Goal: Task Accomplishment & Management: Complete application form

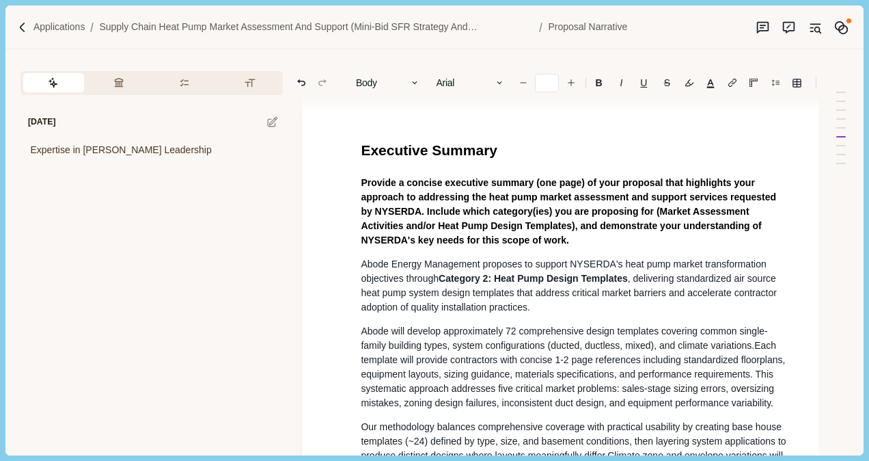
scroll to position [15, 4]
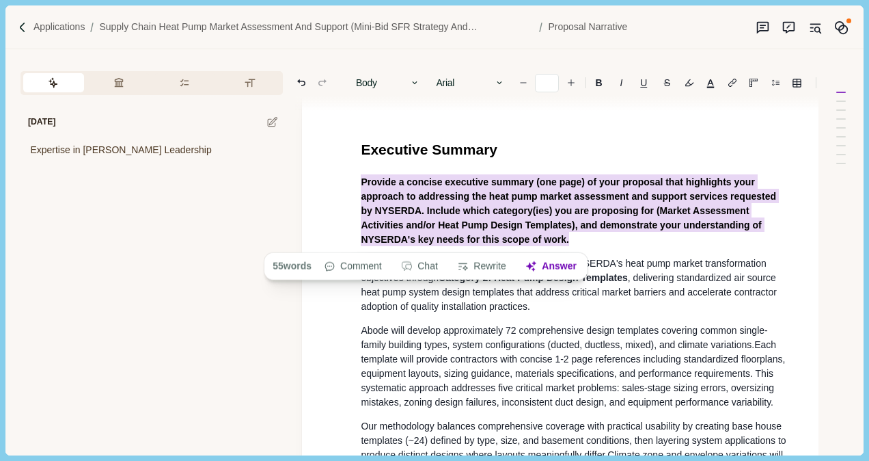
drag, startPoint x: 361, startPoint y: 183, endPoint x: 502, endPoint y: 238, distance: 151.6
click at [502, 238] on p "Provide a concise executive summary (one page) of your proposal that highlights…" at bounding box center [575, 211] width 429 height 72
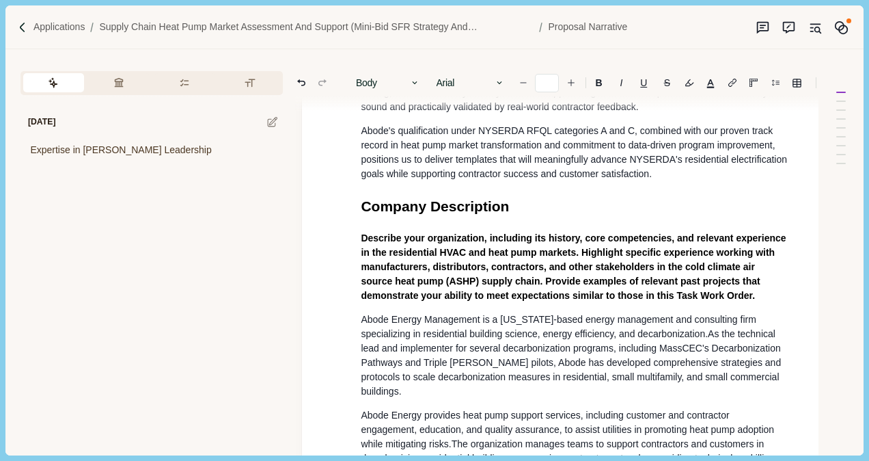
scroll to position [571, 4]
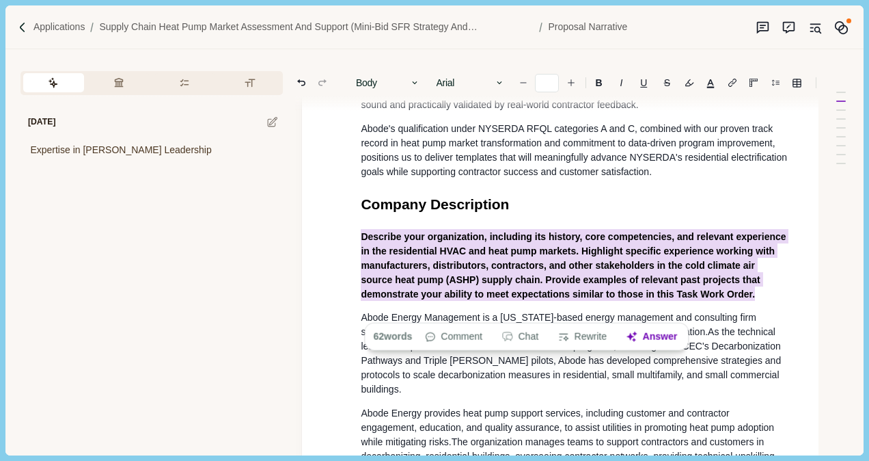
drag, startPoint x: 357, startPoint y: 256, endPoint x: 704, endPoint y: 306, distance: 350.7
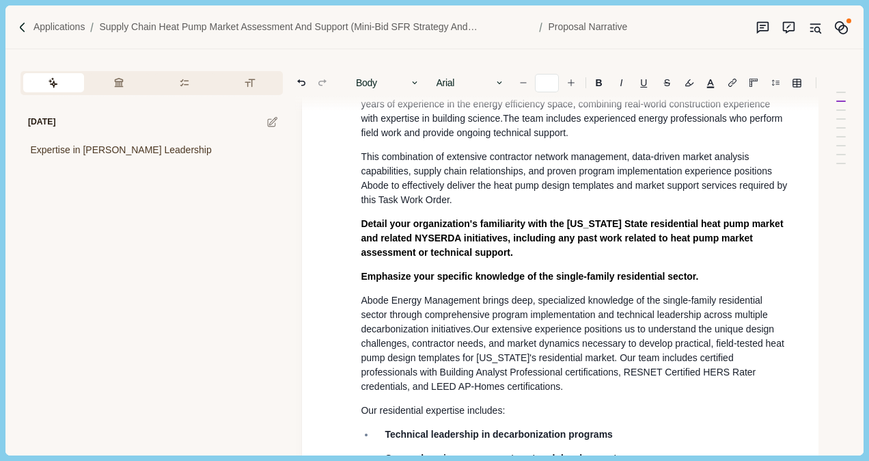
scroll to position [1248, 4]
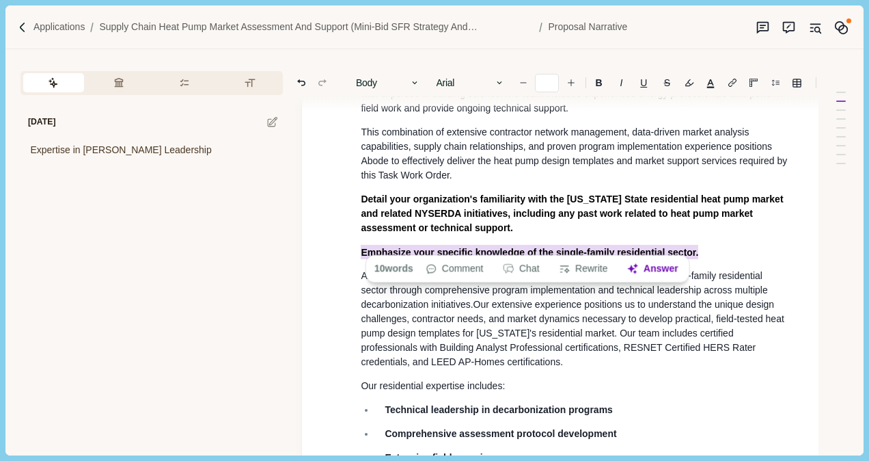
drag, startPoint x: 357, startPoint y: 243, endPoint x: 713, endPoint y: 243, distance: 356.7
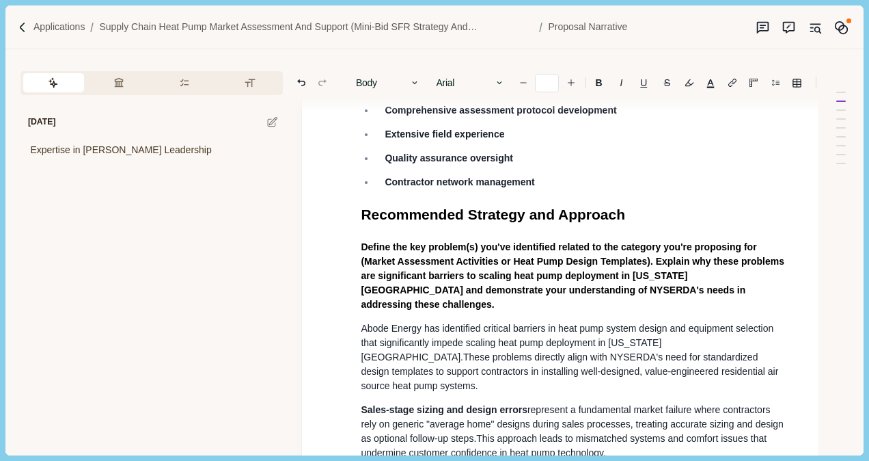
scroll to position [1587, 4]
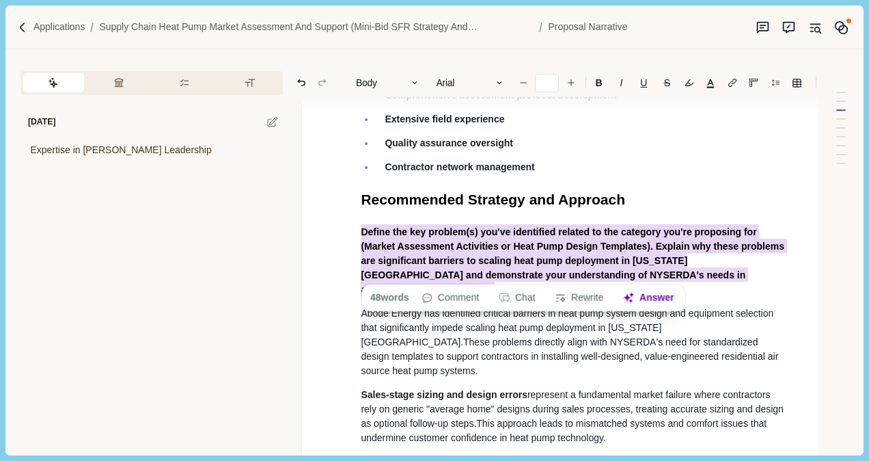
drag, startPoint x: 357, startPoint y: 230, endPoint x: 696, endPoint y: 270, distance: 341.3
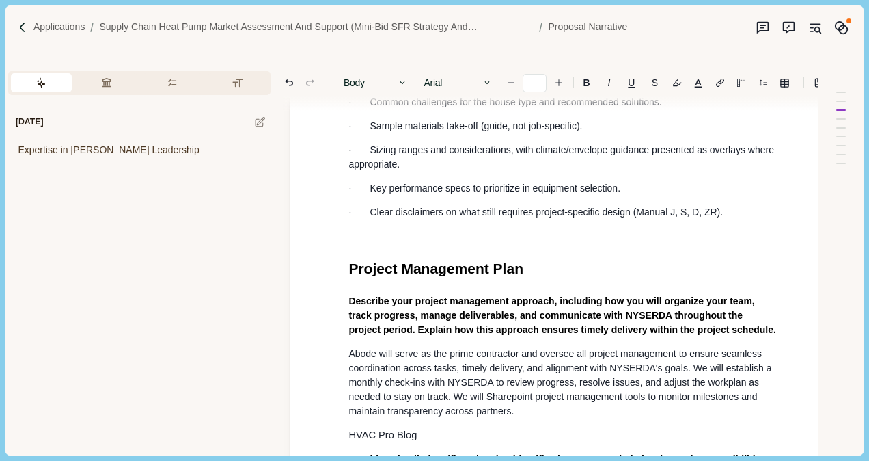
scroll to position [2778, 16]
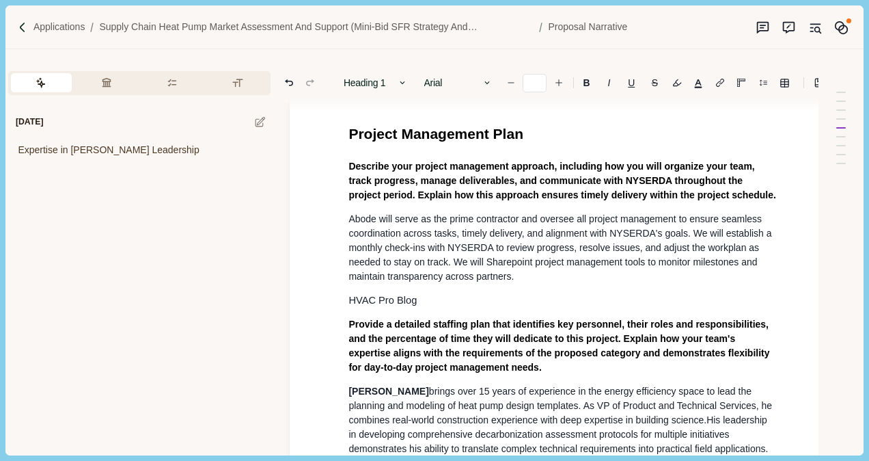
scroll to position [2912, 16]
click at [484, 271] on span "Abode will serve as the prime contractor and oversee all project management to …" at bounding box center [562, 247] width 426 height 68
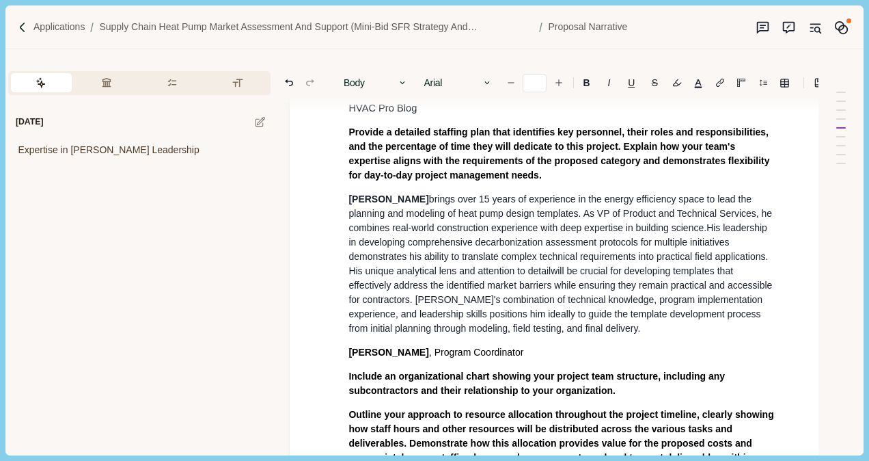
scroll to position [3103, 16]
click at [429, 358] on span ", Program Coordinator" at bounding box center [476, 352] width 95 height 11
click at [641, 360] on p "[PERSON_NAME] , has been with Abode as a Program Coordinator" at bounding box center [563, 353] width 429 height 14
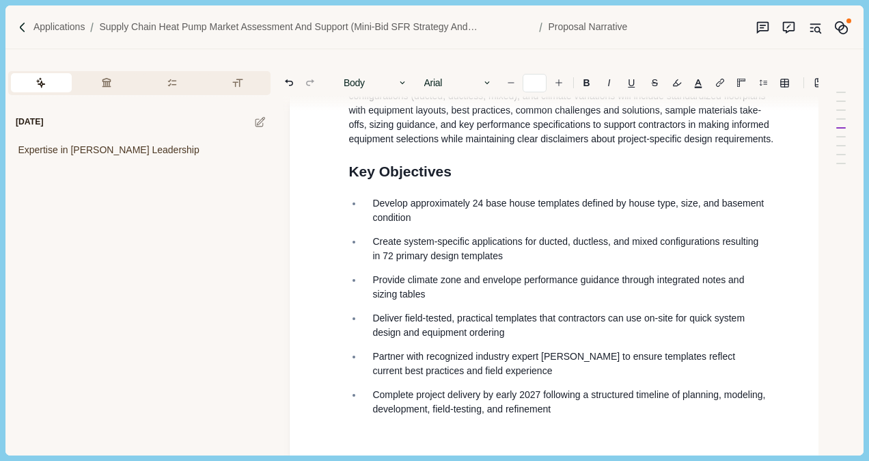
scroll to position [4147, 16]
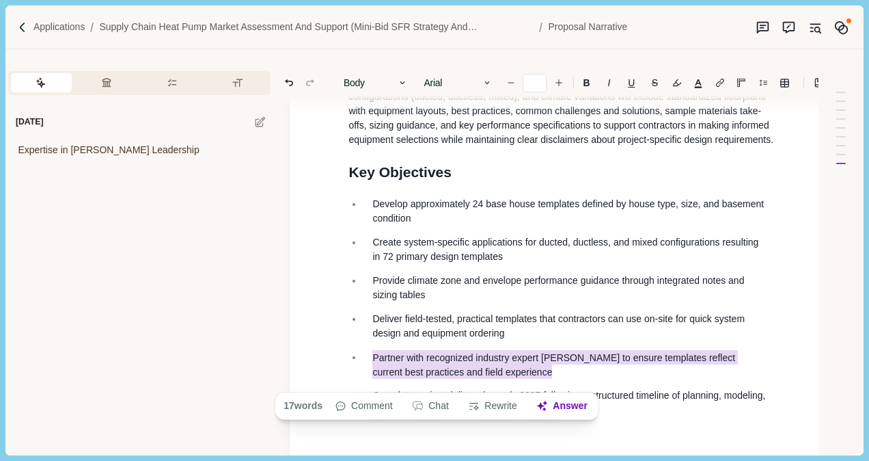
drag, startPoint x: 374, startPoint y: 364, endPoint x: 503, endPoint y: 375, distance: 129.6
click at [503, 375] on p "Partner with recognized industry expert [PERSON_NAME] to ensure templates refle…" at bounding box center [570, 364] width 396 height 29
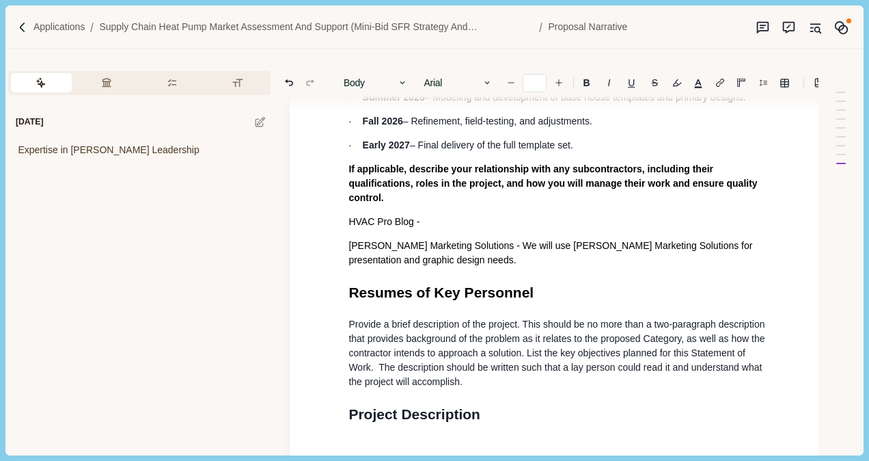
scroll to position [3634, 16]
click at [455, 221] on p "HVAC Pro Blog -" at bounding box center [563, 222] width 429 height 14
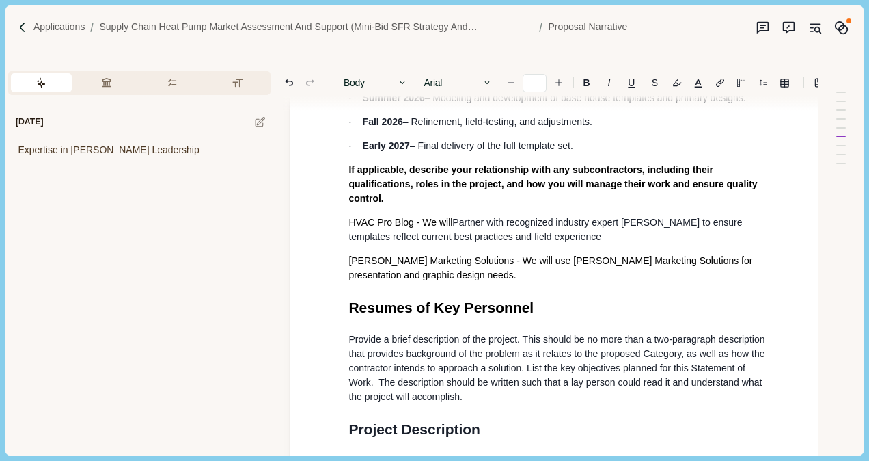
click at [458, 221] on span "Partner with recognized industry expert [PERSON_NAME] to ensure templates refle…" at bounding box center [547, 229] width 396 height 25
click at [573, 234] on p "HVAC Pro Blog - We will partner with recognized industry expert [PERSON_NAME] t…" at bounding box center [563, 229] width 429 height 29
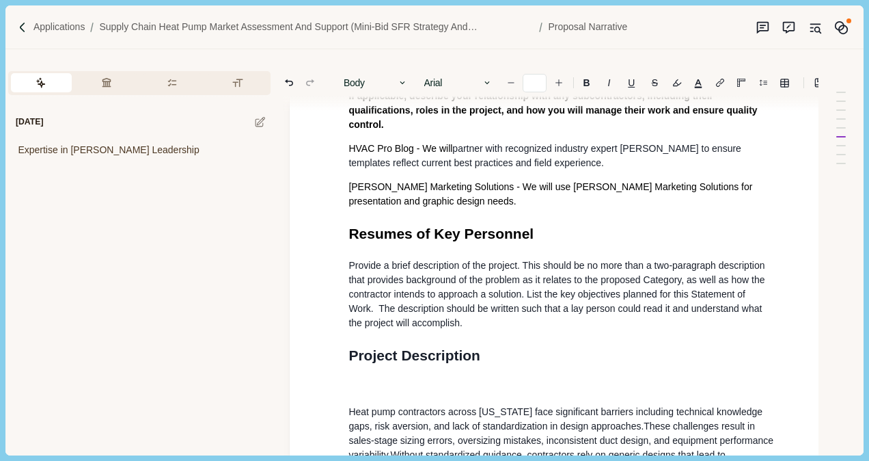
scroll to position [3773, 16]
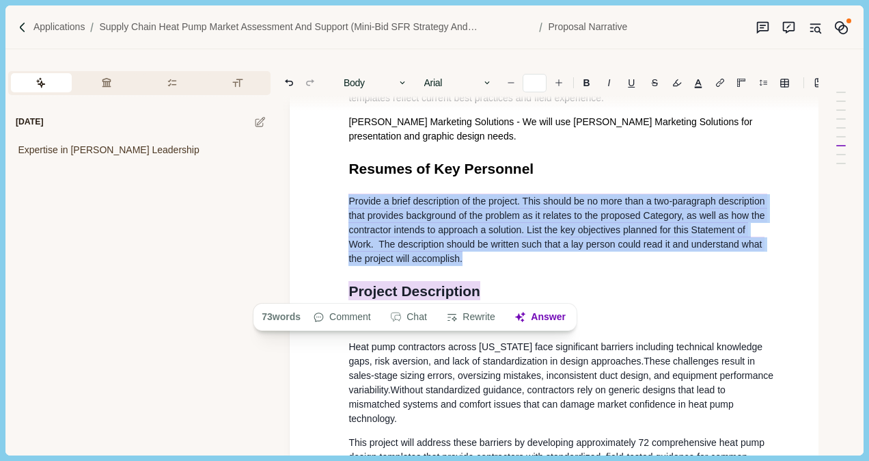
drag, startPoint x: 346, startPoint y: 199, endPoint x: 495, endPoint y: 294, distance: 176.7
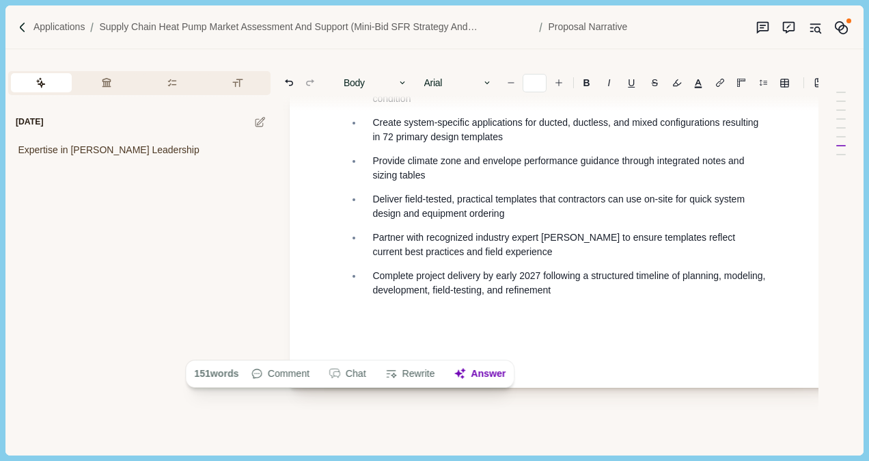
scroll to position [4123, 16]
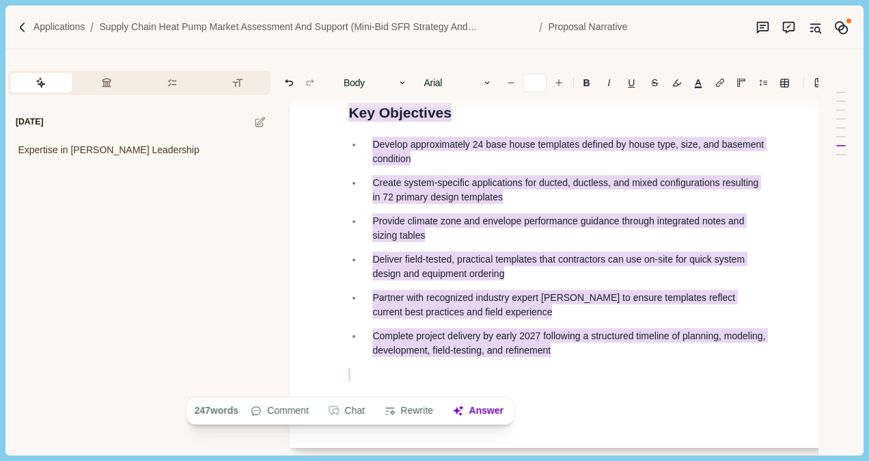
drag, startPoint x: 340, startPoint y: 245, endPoint x: 585, endPoint y: 370, distance: 275.1
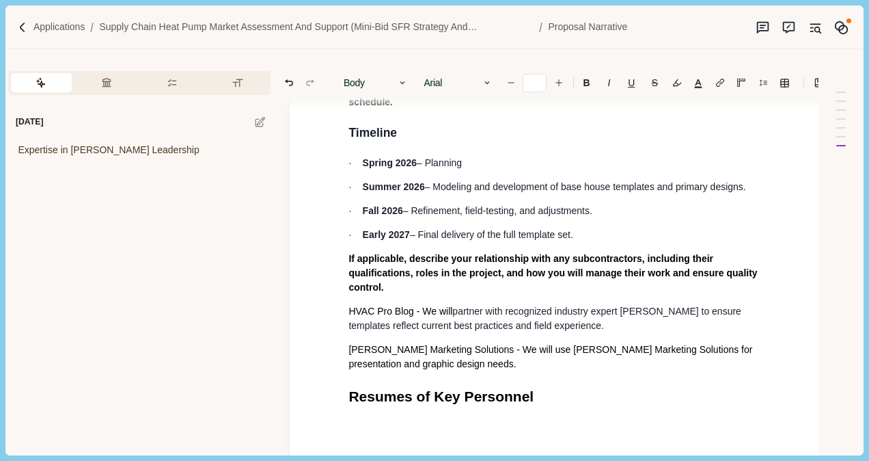
scroll to position [3547, 16]
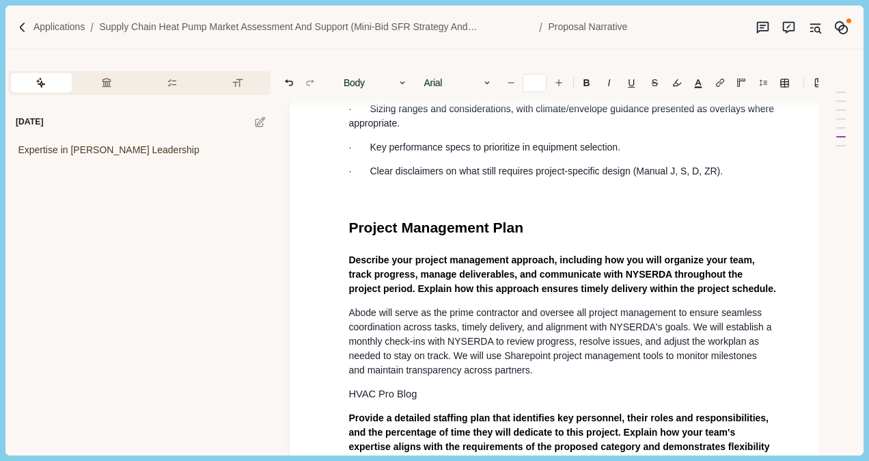
scroll to position [2819, 16]
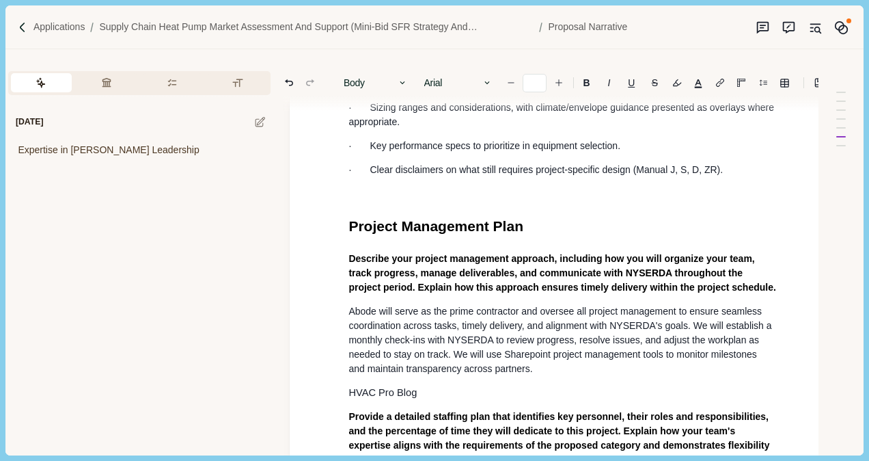
click at [555, 376] on p "Abode will serve as the prime contractor and oversee all project management to …" at bounding box center [563, 340] width 429 height 72
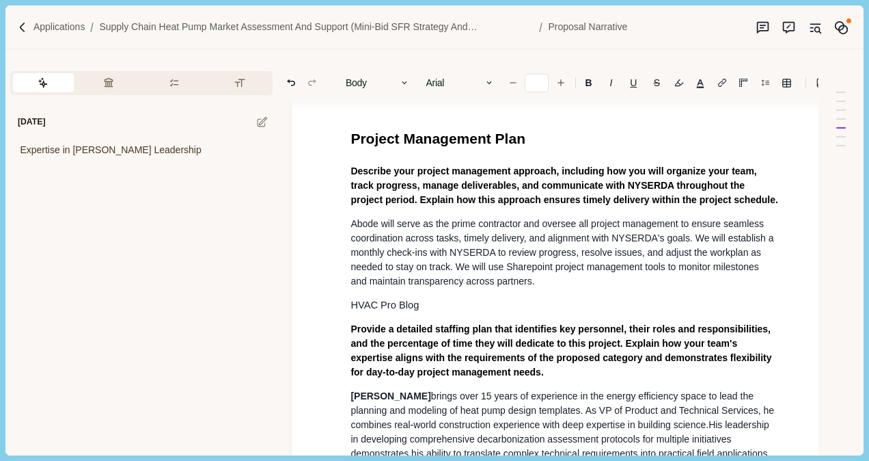
scroll to position [2906, 14]
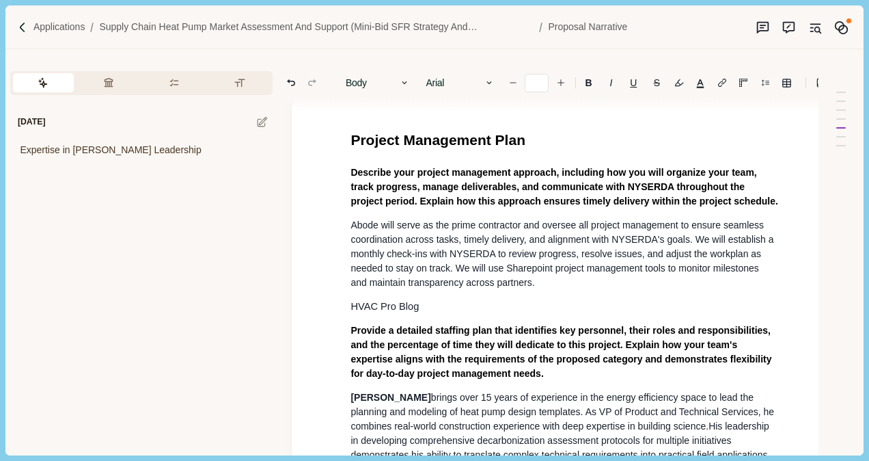
click at [354, 312] on span "HVAC Pro Blog" at bounding box center [385, 306] width 68 height 11
type input "**"
click at [351, 312] on span "HVAC Pro Blog" at bounding box center [385, 306] width 68 height 11
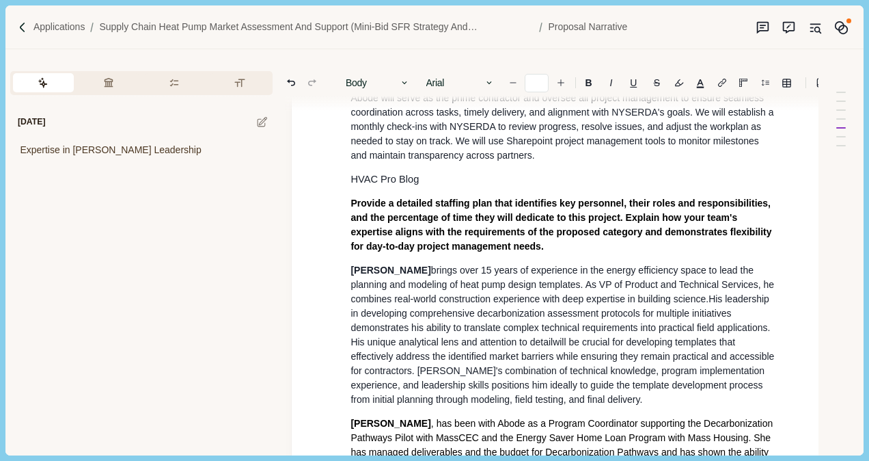
scroll to position [3040, 7]
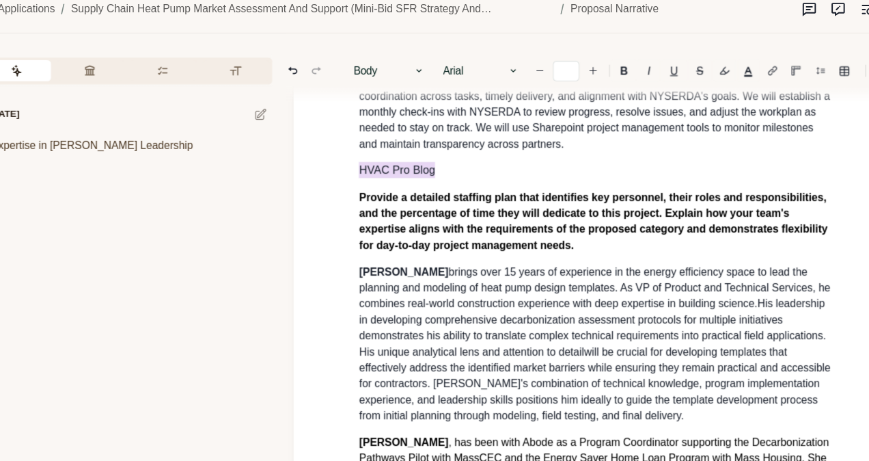
drag, startPoint x: 418, startPoint y: 181, endPoint x: 361, endPoint y: 180, distance: 56.1
click at [358, 180] on p "HVAC Pro Blog" at bounding box center [572, 172] width 429 height 14
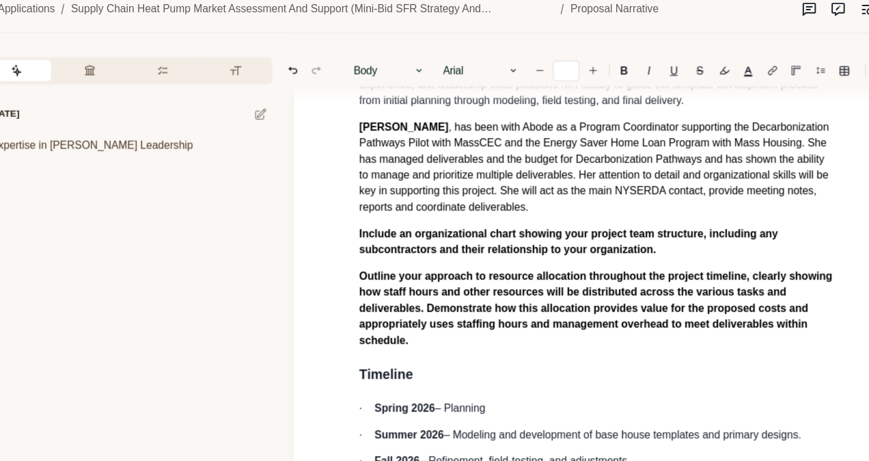
scroll to position [3322, 7]
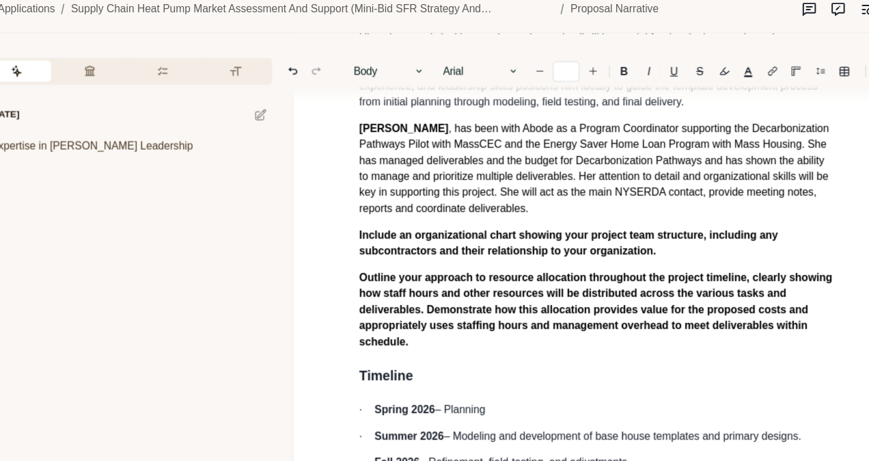
click at [559, 213] on p "[PERSON_NAME] , has been with Abode as a Program Coordinator supporting the Dec…" at bounding box center [572, 170] width 429 height 86
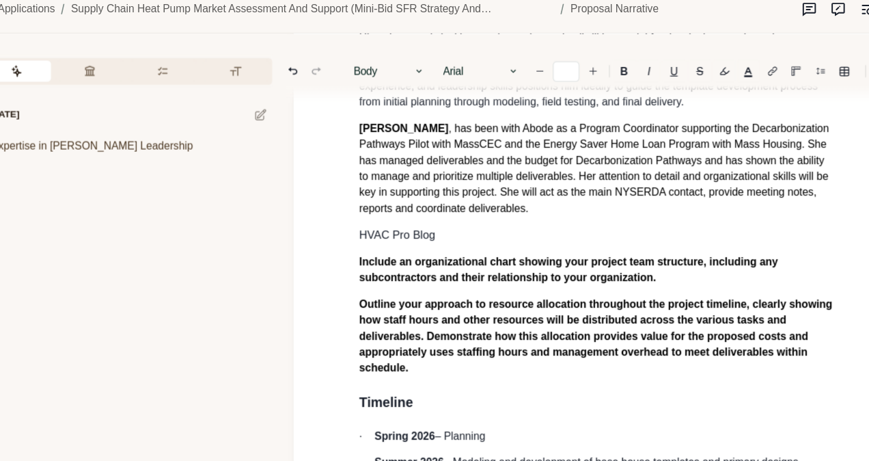
click at [359, 235] on span "HVAC Pro Blog" at bounding box center [392, 229] width 68 height 11
click at [617, 237] on p "[PERSON_NAME] will work closely with [PERSON_NAME] of HVAC Pro Blog" at bounding box center [572, 230] width 429 height 14
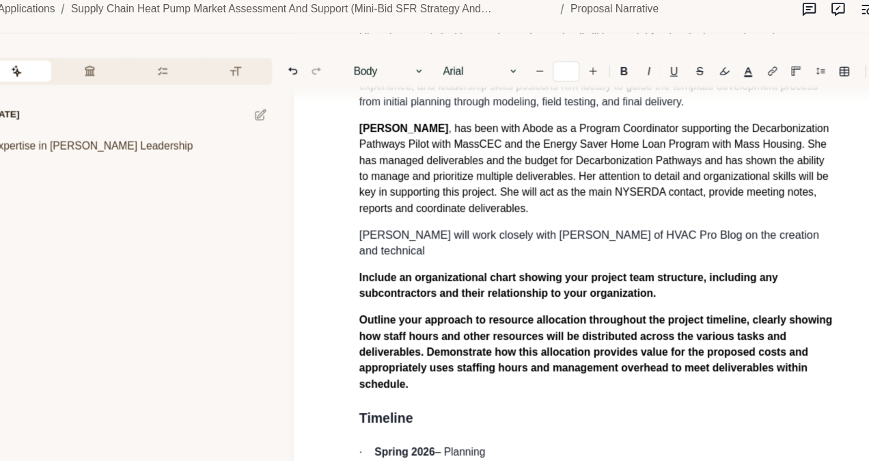
click at [647, 280] on p "Include an organizational chart showing your project team structure, including …" at bounding box center [572, 275] width 429 height 29
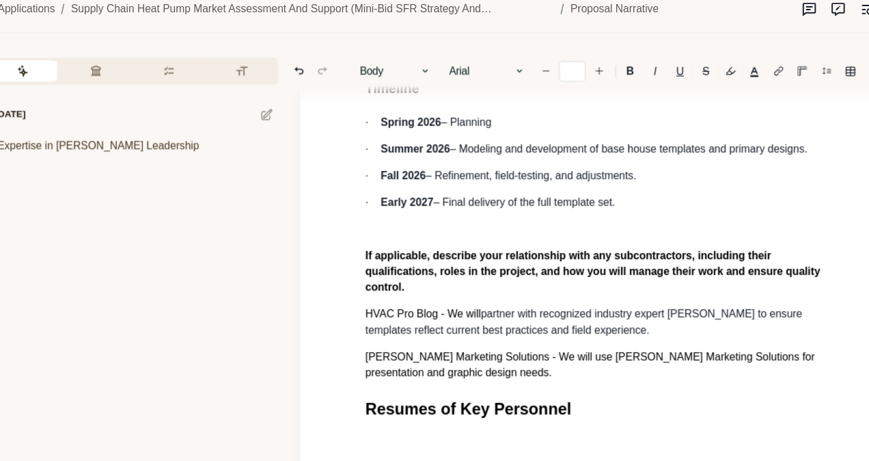
scroll to position [3642, 1]
click at [445, 336] on p "[PERSON_NAME] Marketing Solutions - We will use [PERSON_NAME] Marketing Solutio…" at bounding box center [578, 345] width 429 height 29
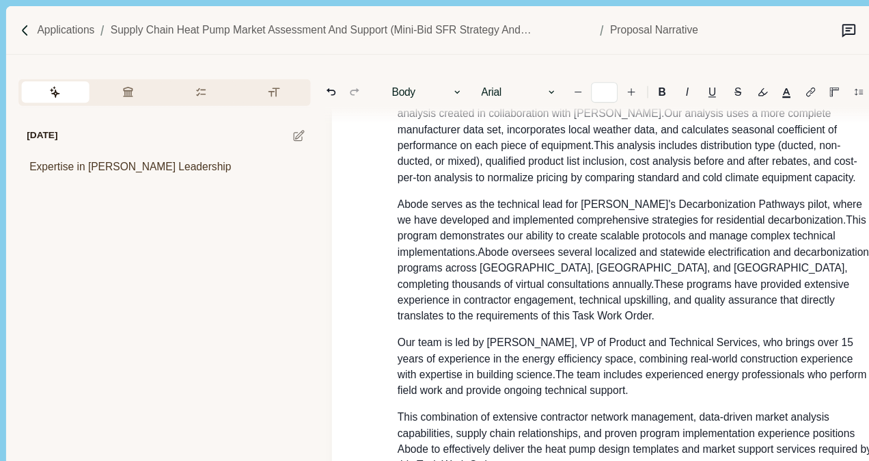
scroll to position [1007, 8]
